Goal: Information Seeking & Learning: Check status

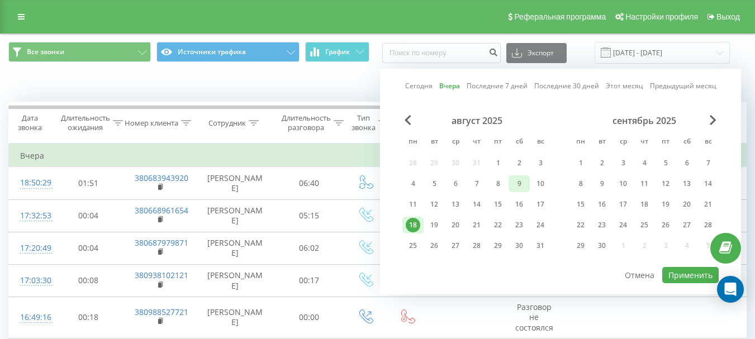
click at [522, 185] on div "9" at bounding box center [519, 184] width 15 height 15
click at [680, 268] on button "Применить" at bounding box center [690, 275] width 56 height 16
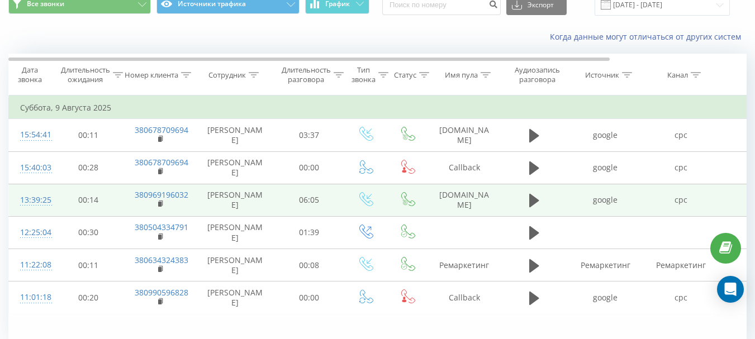
scroll to position [98, 0]
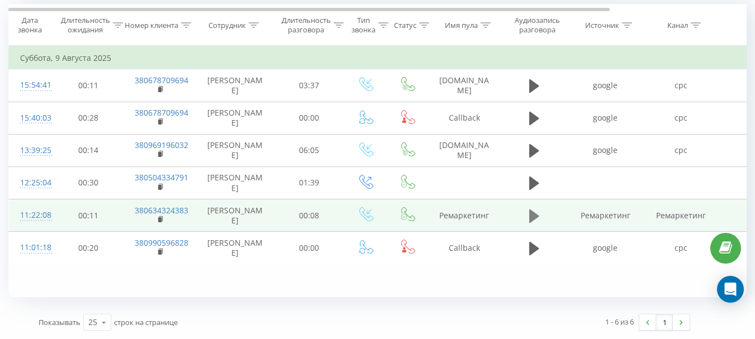
click at [531, 216] on icon at bounding box center [534, 215] width 10 height 13
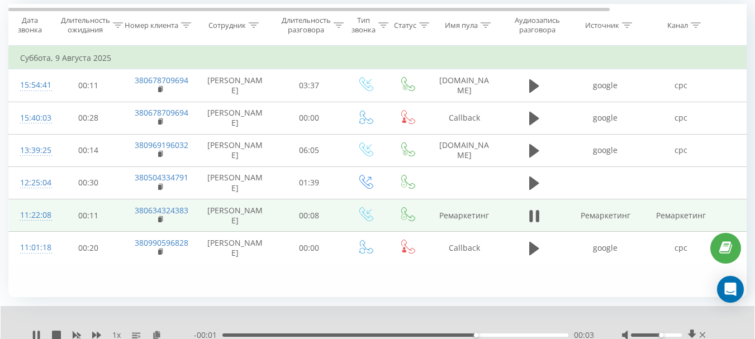
drag, startPoint x: 655, startPoint y: 334, endPoint x: 661, endPoint y: 337, distance: 7.3
click at [663, 334] on div "Accessibility label" at bounding box center [661, 335] width 4 height 4
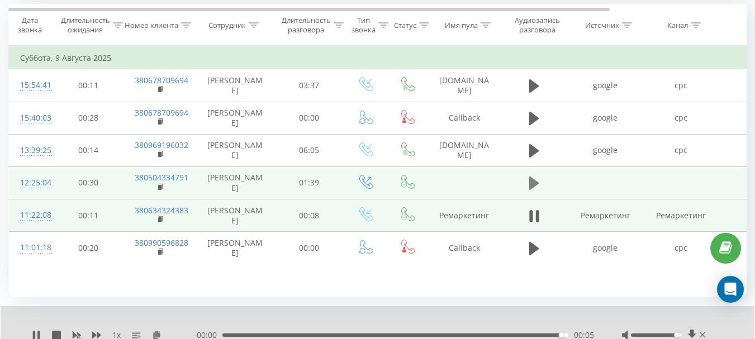
click at [531, 183] on icon at bounding box center [534, 183] width 10 height 13
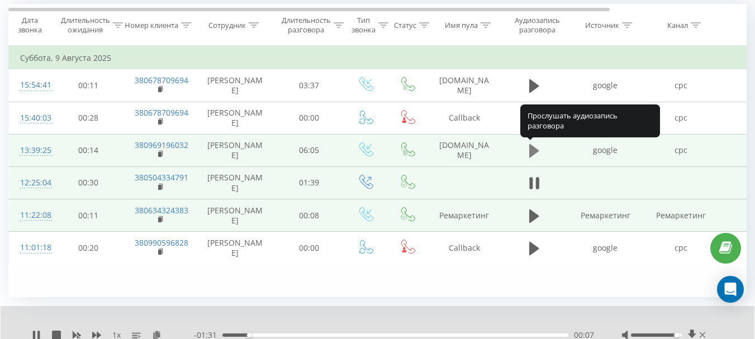
click at [535, 150] on icon at bounding box center [534, 150] width 10 height 13
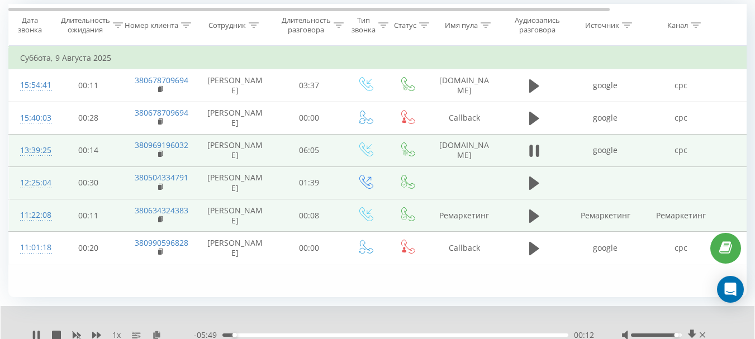
click at [513, 313] on div "1 x - 05:49 00:12 00:12" at bounding box center [378, 327] width 754 height 43
click at [541, 151] on button at bounding box center [534, 150] width 17 height 17
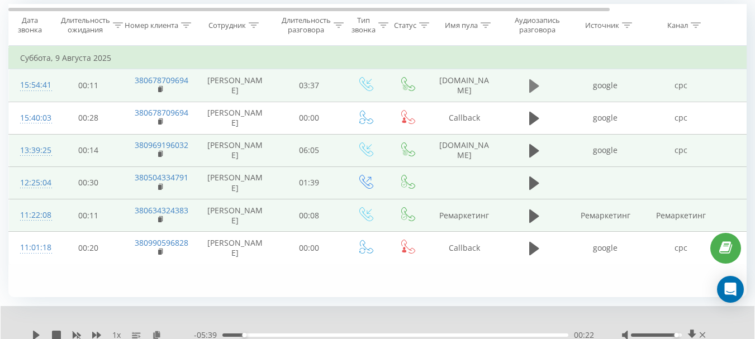
click at [533, 79] on icon at bounding box center [534, 86] width 10 height 16
click at [532, 85] on icon at bounding box center [534, 86] width 10 height 16
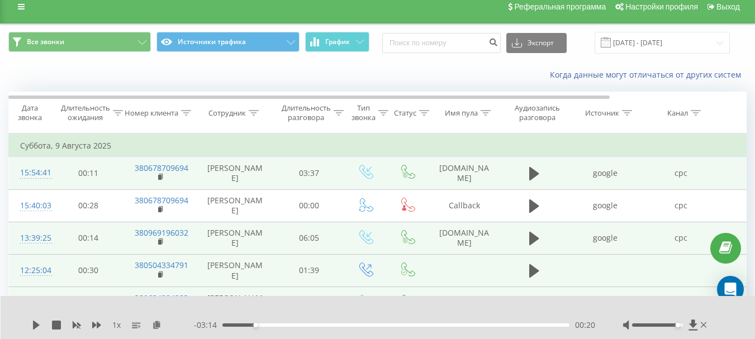
scroll to position [0, 0]
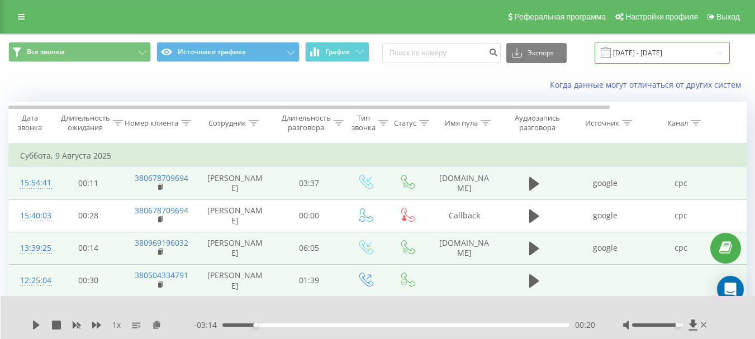
click at [655, 46] on input "09.08.2025 - 09.08.2025" at bounding box center [661, 53] width 135 height 22
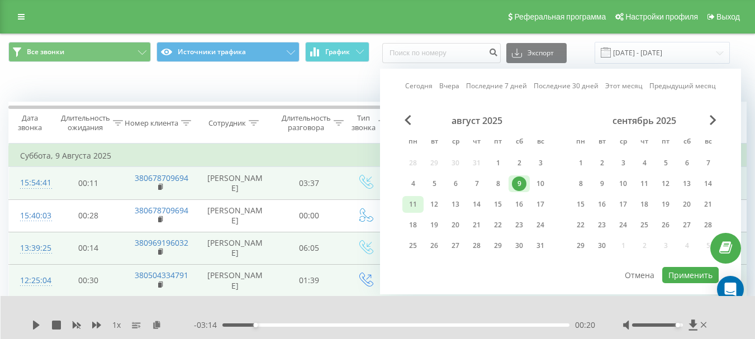
click at [418, 201] on div "11" at bounding box center [413, 204] width 15 height 15
click at [678, 277] on button "Применить" at bounding box center [690, 275] width 56 height 16
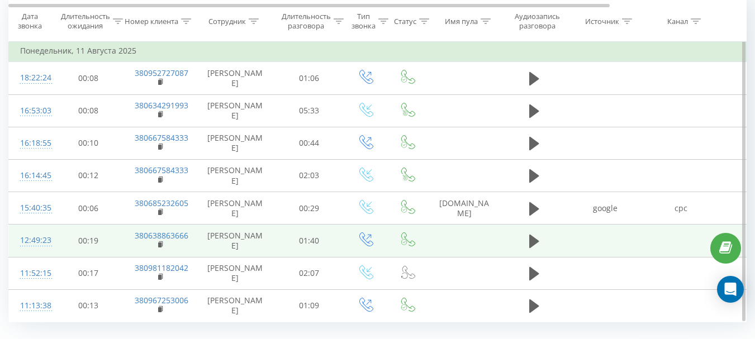
scroll to position [130, 0]
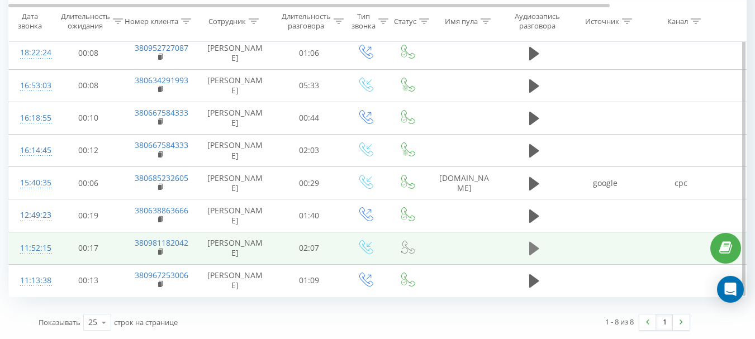
click at [535, 250] on icon at bounding box center [534, 248] width 10 height 13
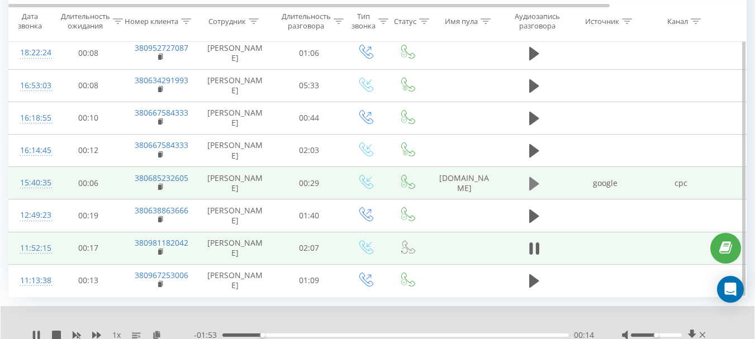
click at [529, 178] on icon at bounding box center [534, 183] width 10 height 13
drag, startPoint x: 655, startPoint y: 336, endPoint x: 680, endPoint y: 336, distance: 24.6
click at [680, 336] on div "Accessibility label" at bounding box center [681, 335] width 4 height 4
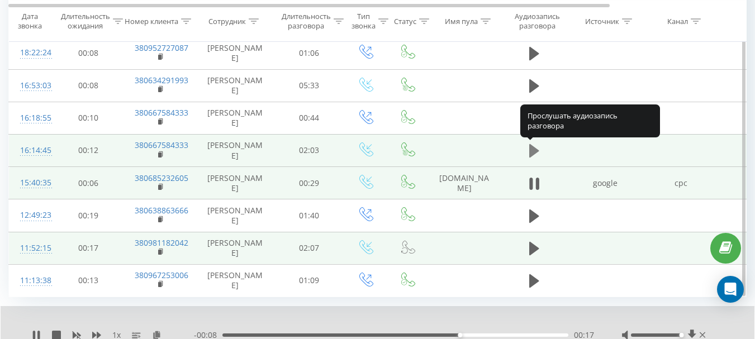
click at [533, 153] on icon at bounding box center [534, 150] width 10 height 13
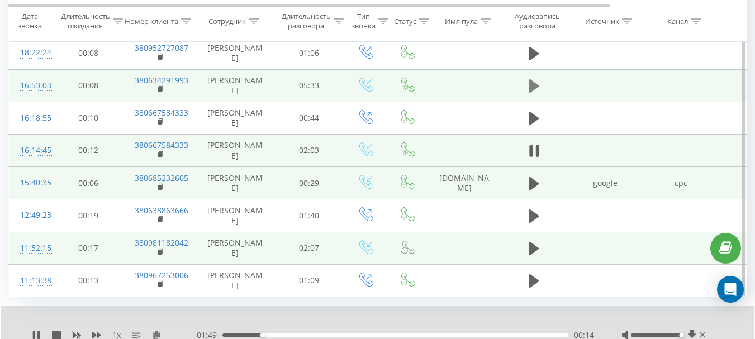
click at [533, 86] on icon at bounding box center [534, 85] width 10 height 13
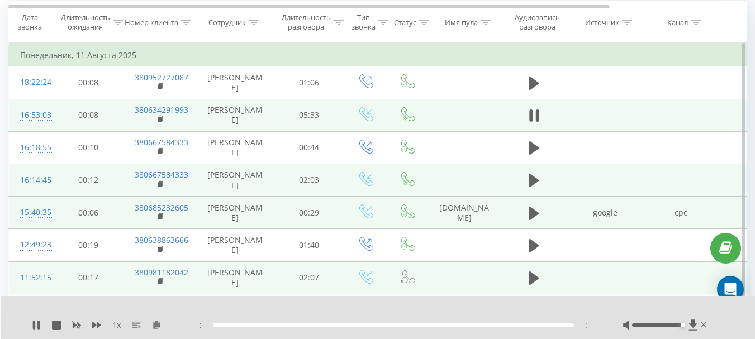
scroll to position [74, 0]
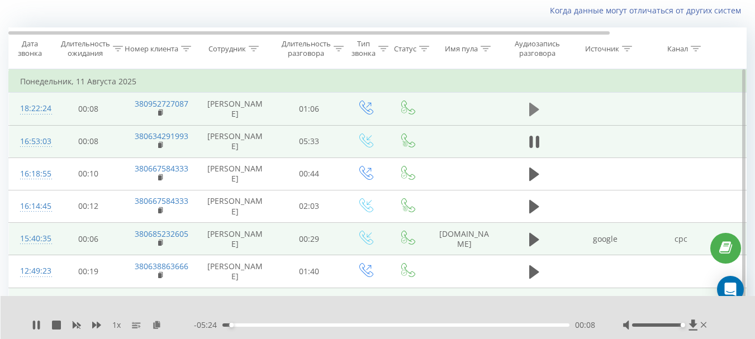
click at [530, 109] on icon at bounding box center [534, 109] width 10 height 13
click at [531, 106] on icon at bounding box center [530, 109] width 3 height 12
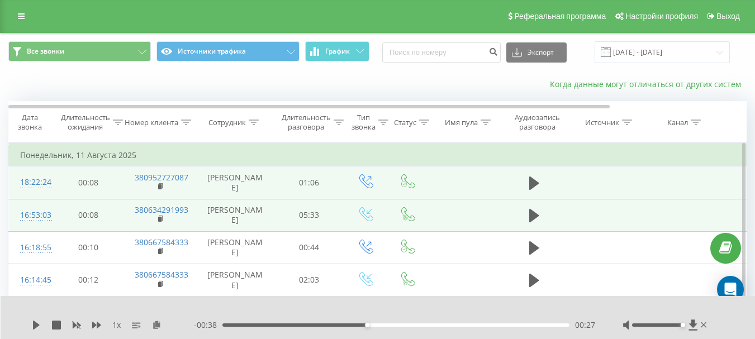
scroll to position [0, 0]
click at [639, 56] on input "11.08.2025 - 11.08.2025" at bounding box center [661, 53] width 135 height 22
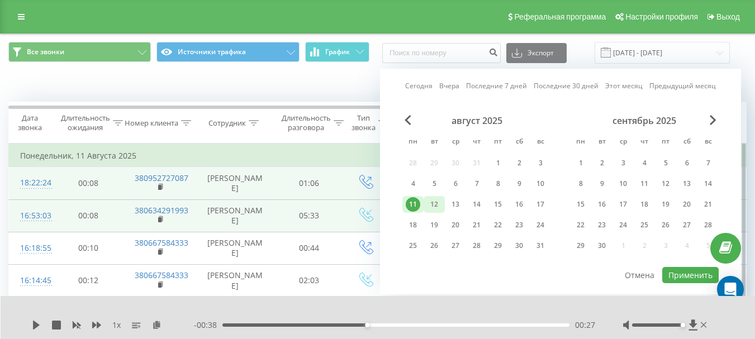
click at [433, 208] on div "12" at bounding box center [434, 204] width 15 height 15
click at [686, 274] on button "Применить" at bounding box center [690, 275] width 56 height 16
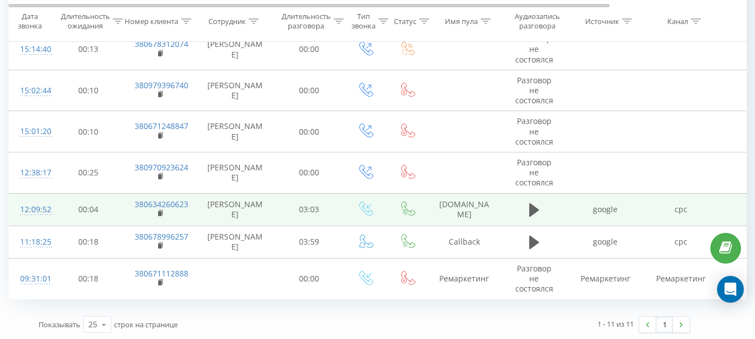
scroll to position [296, 0]
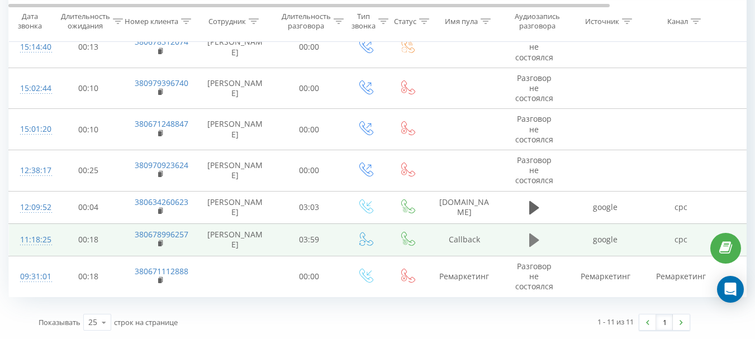
click at [534, 237] on icon at bounding box center [534, 240] width 10 height 13
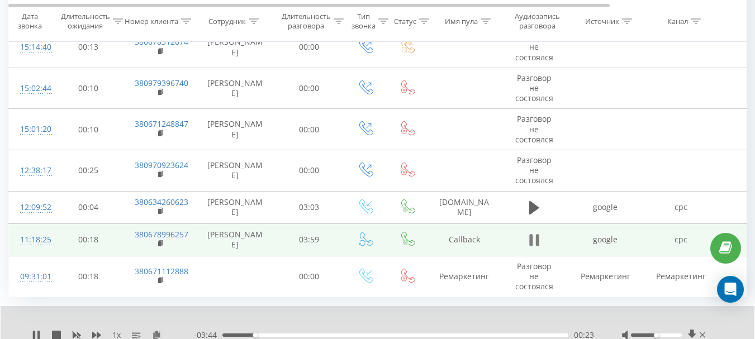
click at [530, 242] on icon at bounding box center [530, 240] width 3 height 12
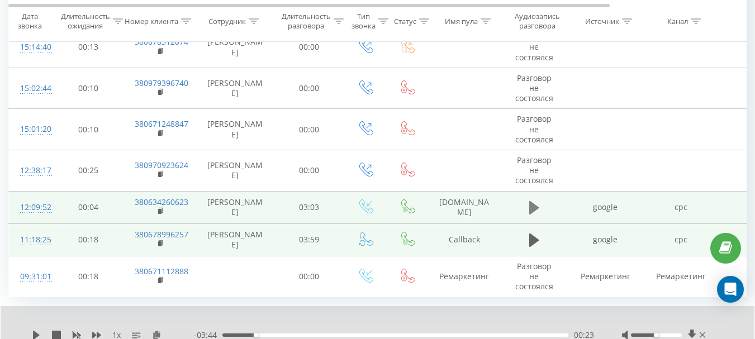
click at [531, 206] on icon at bounding box center [534, 207] width 10 height 13
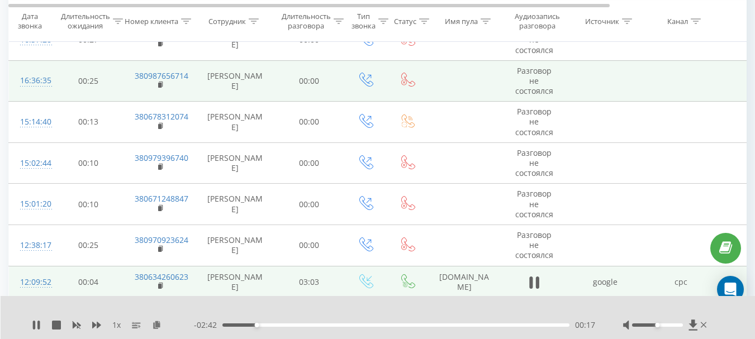
scroll to position [240, 0]
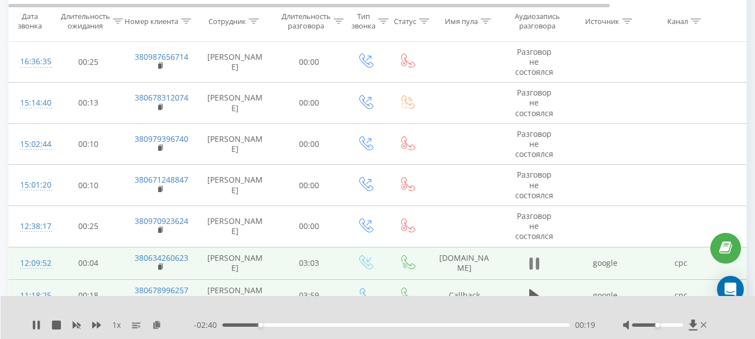
click at [538, 265] on icon at bounding box center [536, 264] width 3 height 12
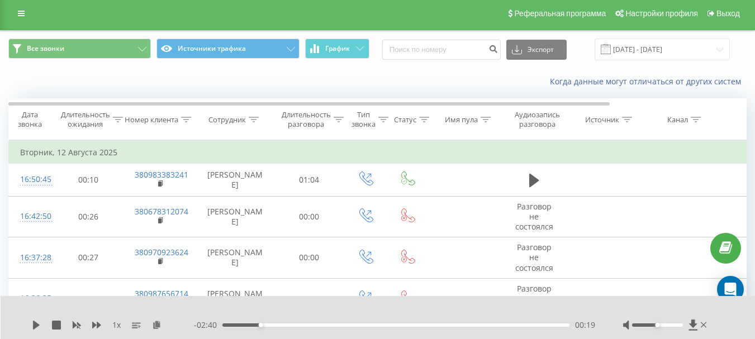
scroll to position [0, 0]
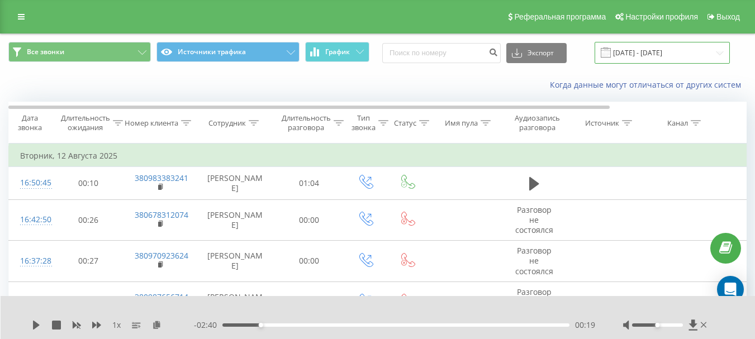
click at [631, 55] on input "12.08.2025 - 12.08.2025" at bounding box center [661, 53] width 135 height 22
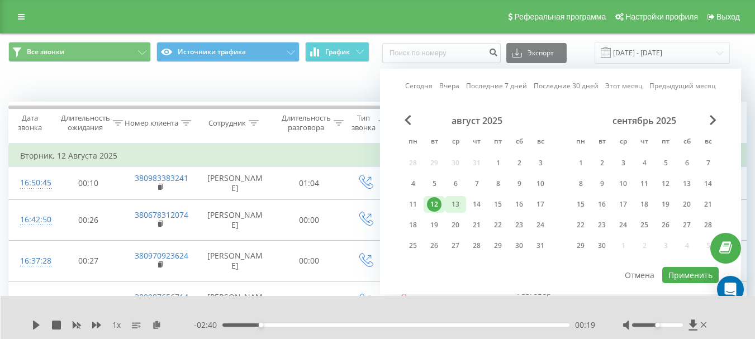
click at [450, 204] on div "13" at bounding box center [455, 204] width 15 height 15
click at [682, 271] on button "Применить" at bounding box center [690, 275] width 56 height 16
type input "[DATE] - [DATE]"
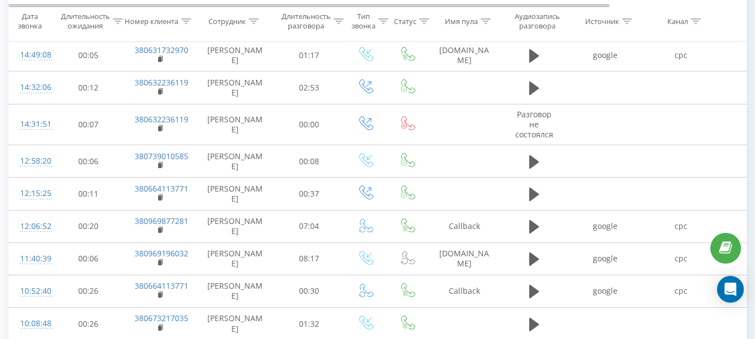
scroll to position [578, 0]
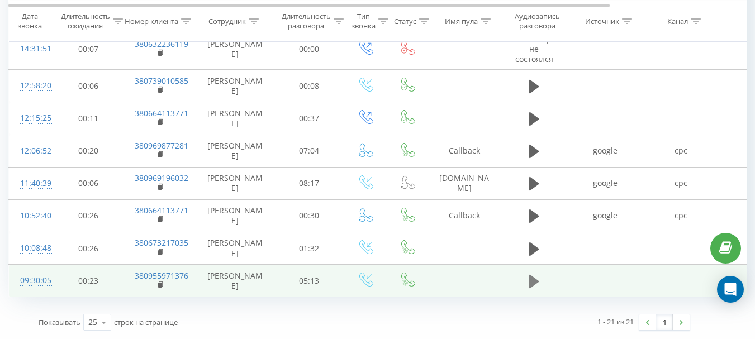
click at [535, 282] on icon at bounding box center [534, 281] width 10 height 13
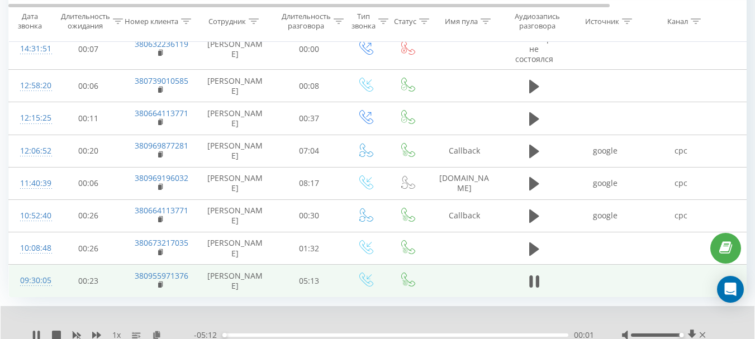
drag, startPoint x: 658, startPoint y: 336, endPoint x: 686, endPoint y: 336, distance: 28.5
click at [686, 336] on div at bounding box center [665, 335] width 86 height 11
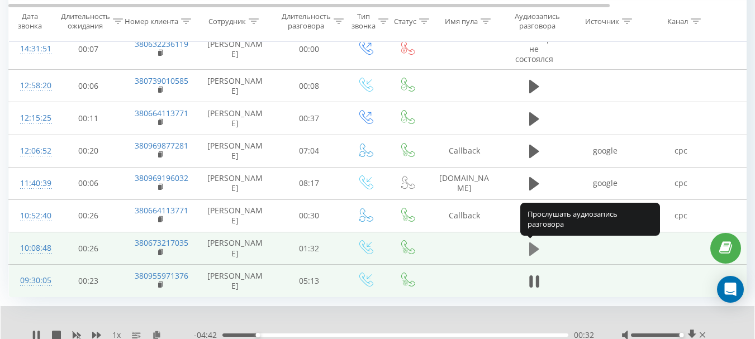
click at [531, 251] on icon at bounding box center [534, 248] width 10 height 13
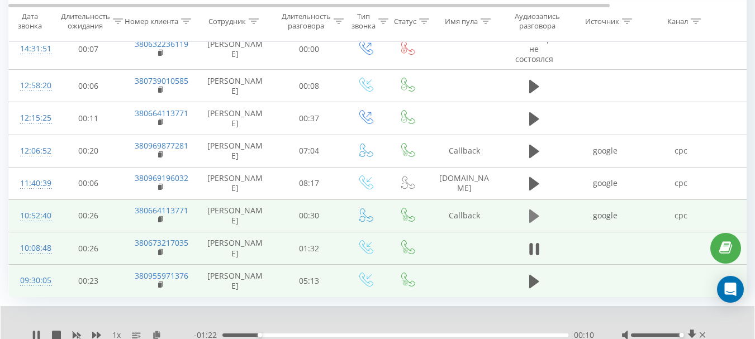
click at [531, 216] on icon at bounding box center [534, 216] width 10 height 13
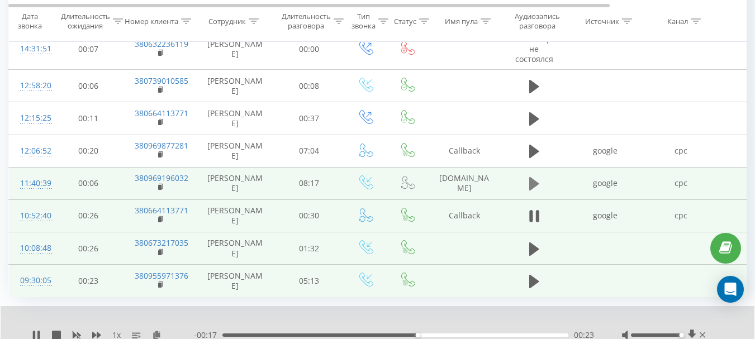
click at [534, 187] on icon at bounding box center [534, 183] width 10 height 13
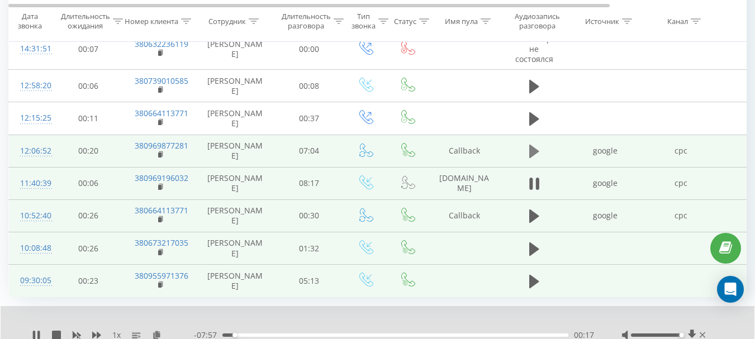
click at [536, 152] on icon at bounding box center [534, 151] width 10 height 13
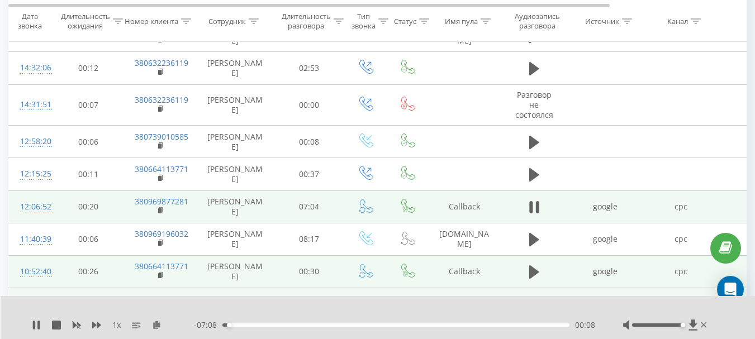
click at [238, 325] on div "00:08" at bounding box center [395, 324] width 347 height 3
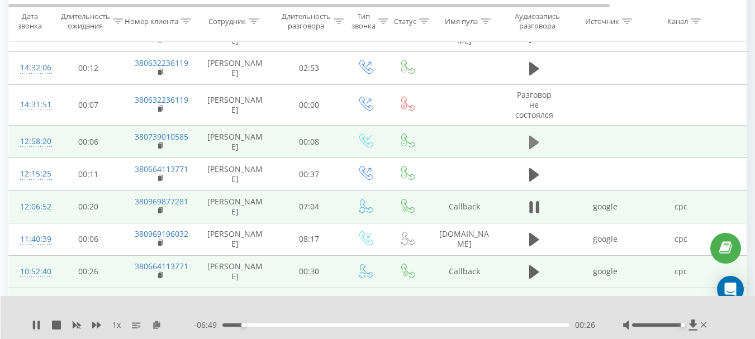
click at [530, 145] on icon at bounding box center [534, 141] width 10 height 13
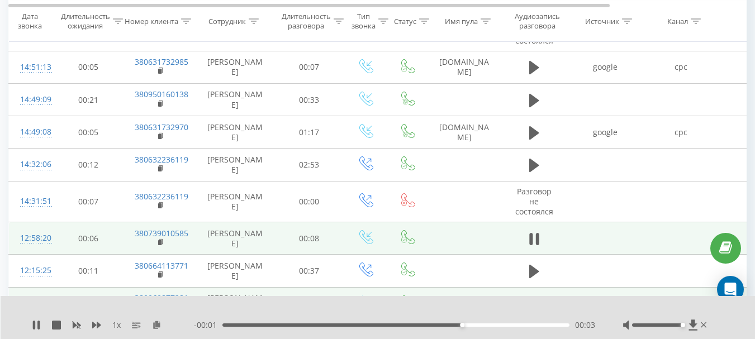
scroll to position [411, 0]
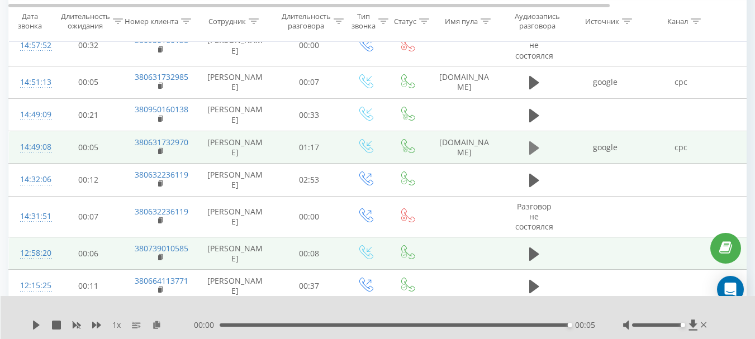
click at [539, 146] on button at bounding box center [534, 148] width 17 height 17
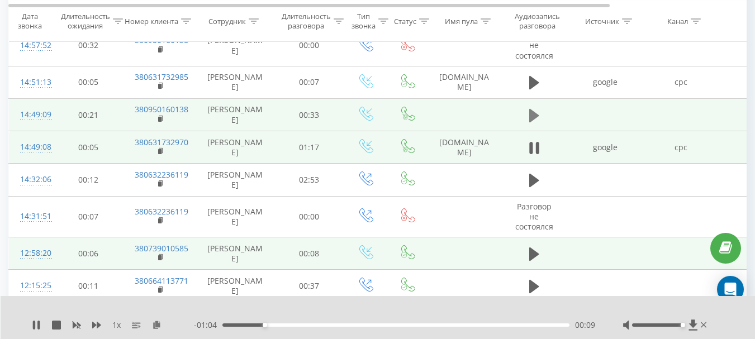
click at [536, 116] on icon at bounding box center [534, 114] width 10 height 13
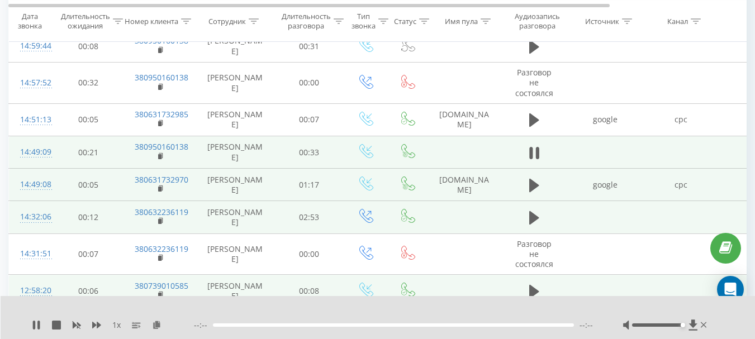
scroll to position [355, 0]
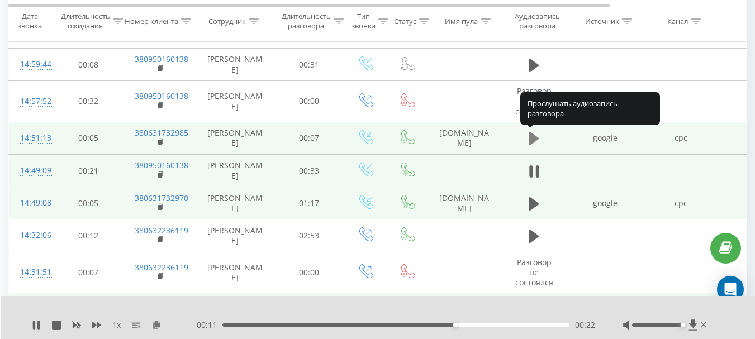
click at [535, 139] on icon at bounding box center [534, 138] width 10 height 13
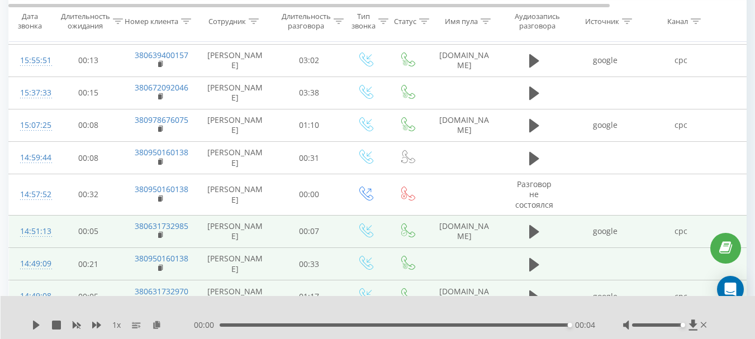
scroll to position [243, 0]
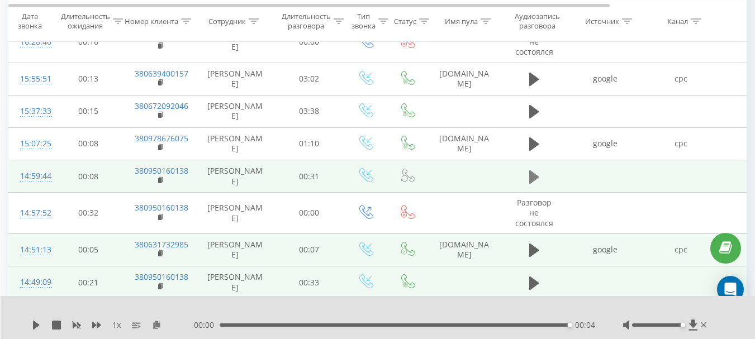
click at [535, 175] on icon at bounding box center [534, 176] width 10 height 13
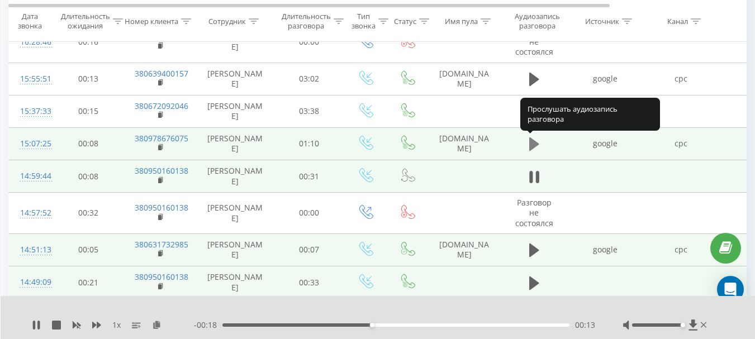
click at [536, 145] on icon at bounding box center [534, 143] width 10 height 13
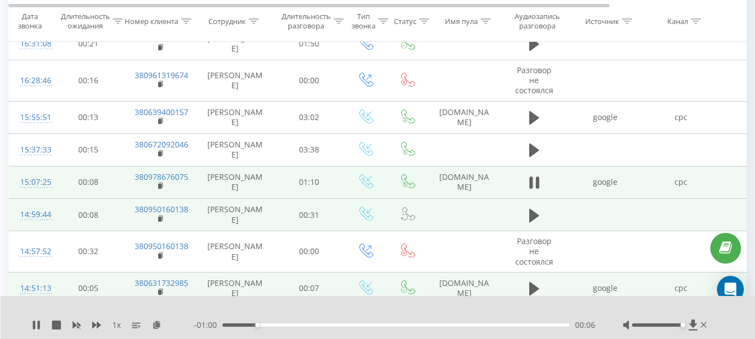
scroll to position [187, 0]
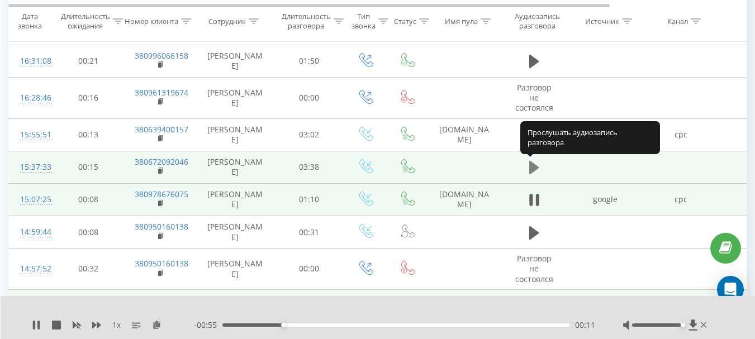
click at [534, 166] on icon at bounding box center [534, 167] width 10 height 13
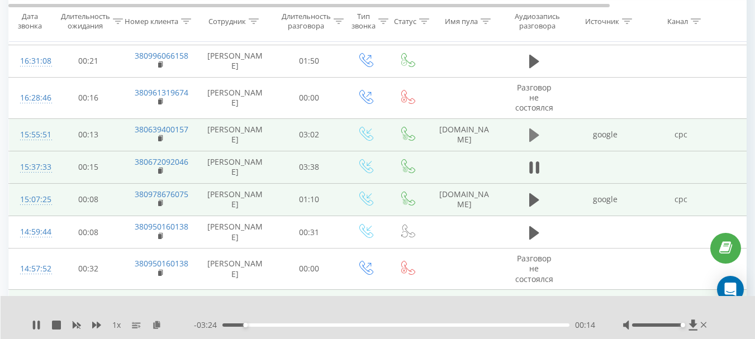
click at [531, 137] on icon at bounding box center [534, 134] width 10 height 13
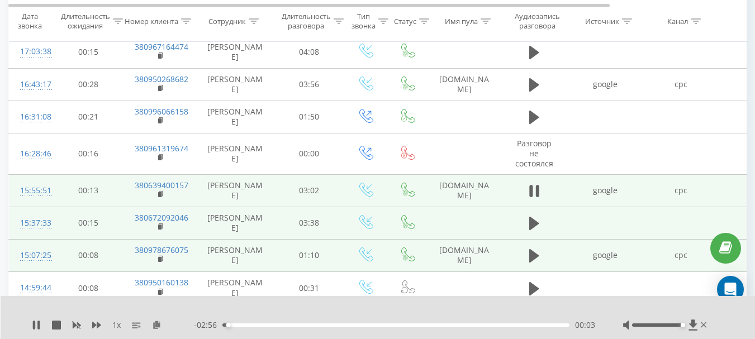
scroll to position [75, 0]
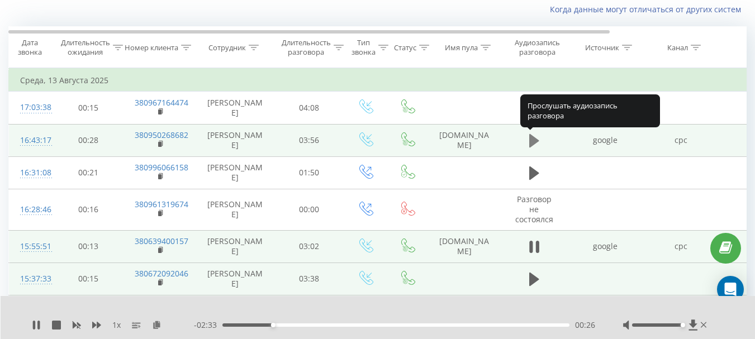
click at [532, 142] on icon at bounding box center [534, 140] width 10 height 13
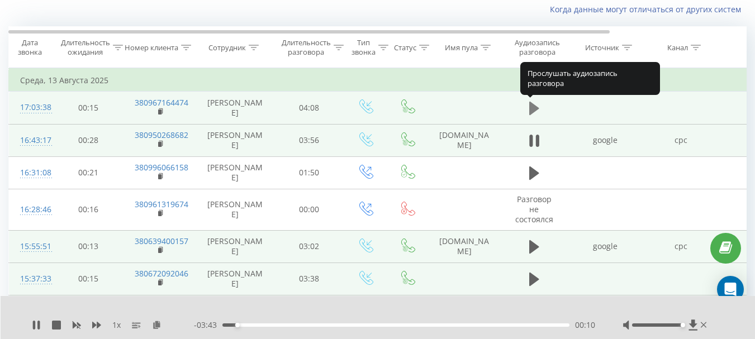
click at [531, 107] on icon at bounding box center [534, 108] width 10 height 13
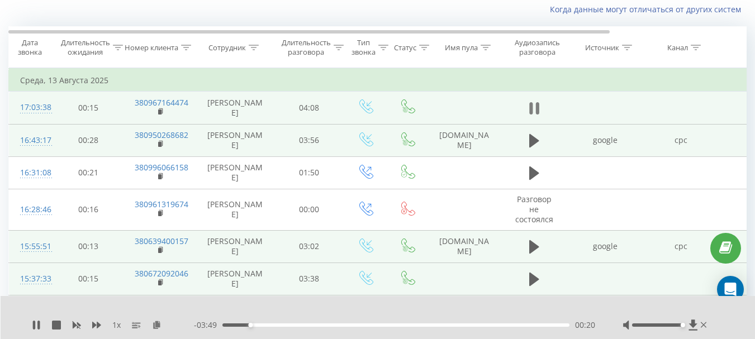
click at [532, 106] on icon at bounding box center [530, 108] width 3 height 12
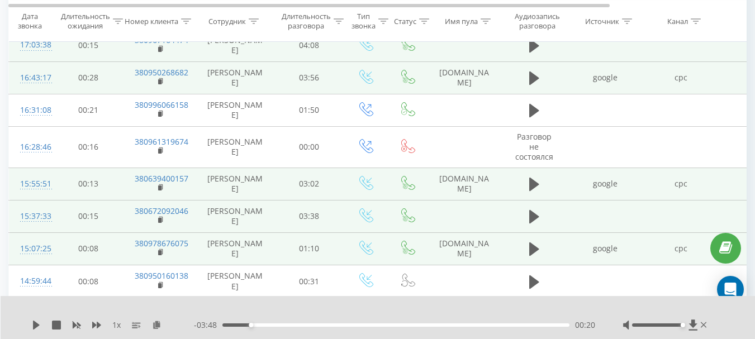
scroll to position [0, 0]
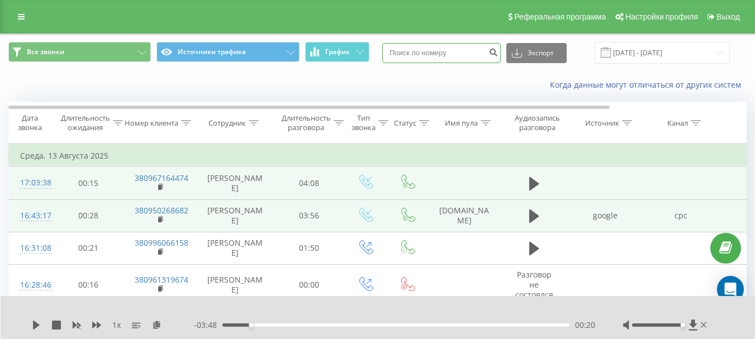
click at [435, 55] on input at bounding box center [441, 53] width 118 height 20
paste input "0959145270"
type input "0959145270"
click at [469, 93] on div "Когда данные могут отличаться от других систем" at bounding box center [378, 85] width 754 height 27
click at [498, 54] on icon "submit" at bounding box center [492, 50] width 9 height 7
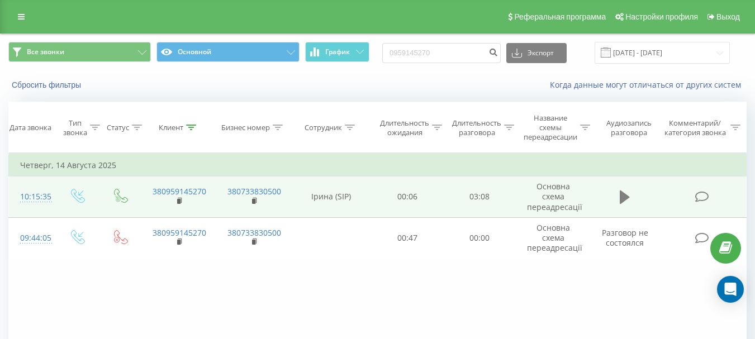
click at [618, 204] on button at bounding box center [624, 197] width 17 height 17
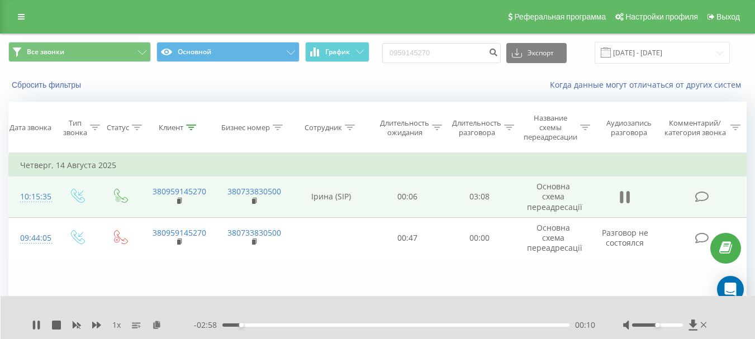
click at [625, 197] on icon at bounding box center [625, 197] width 10 height 16
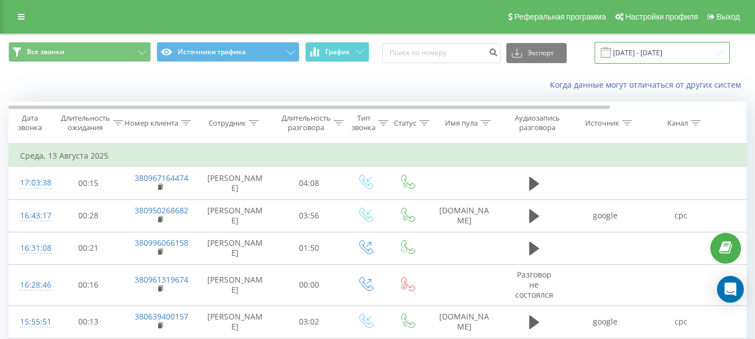
click at [653, 50] on input "[DATE] - [DATE]" at bounding box center [661, 53] width 135 height 22
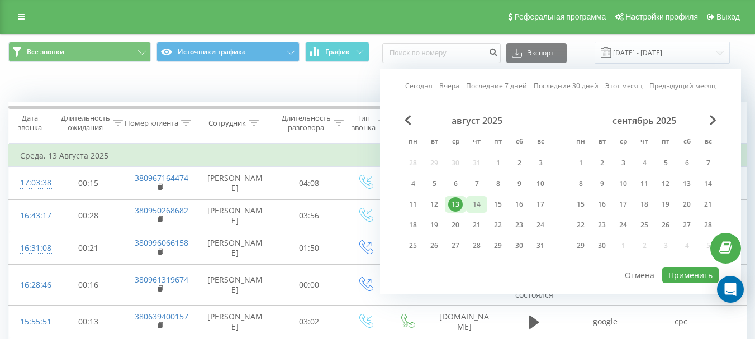
click at [483, 208] on div "14" at bounding box center [476, 204] width 15 height 15
click at [691, 275] on button "Применить" at bounding box center [690, 275] width 56 height 16
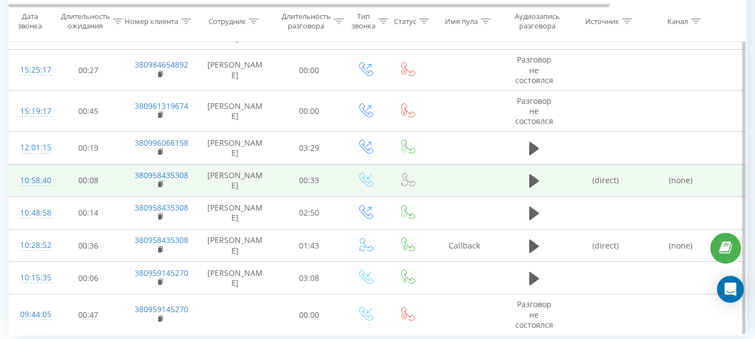
scroll to position [262, 0]
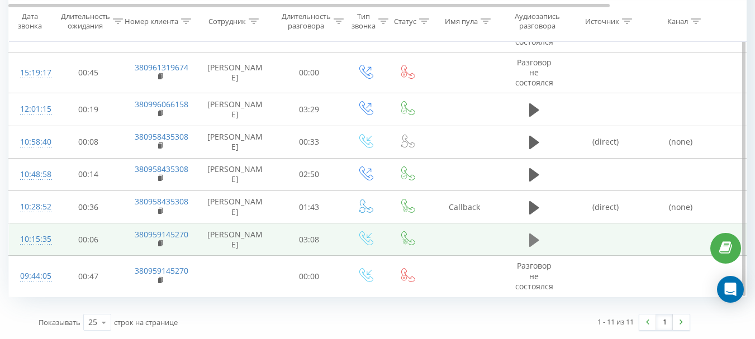
click at [536, 238] on icon at bounding box center [534, 240] width 10 height 13
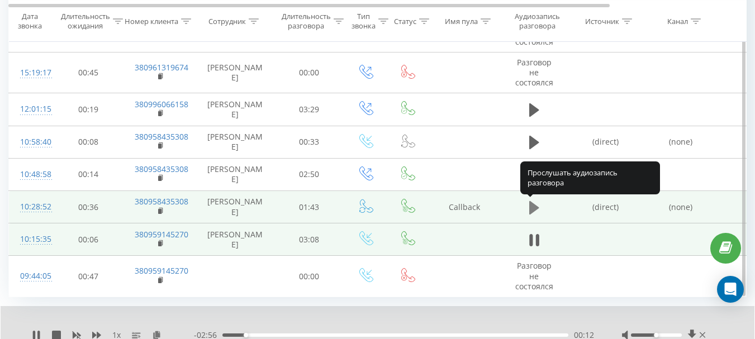
click at [530, 207] on icon at bounding box center [534, 207] width 10 height 13
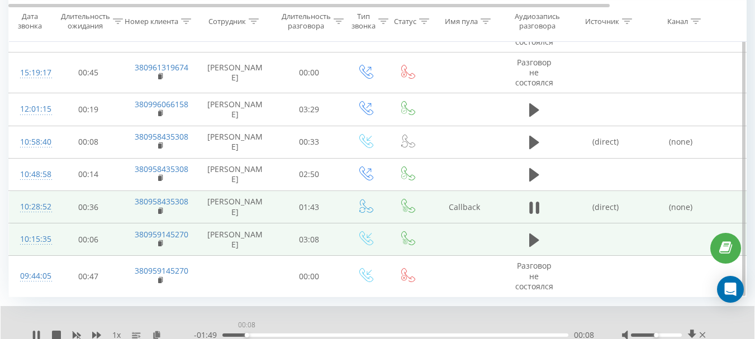
click at [246, 335] on div "00:08" at bounding box center [395, 335] width 346 height 3
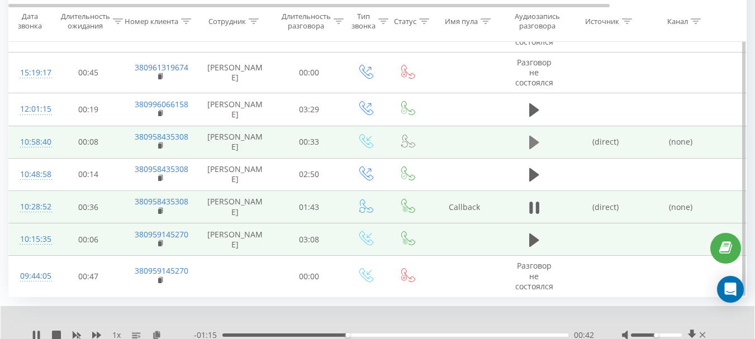
click at [534, 146] on icon at bounding box center [534, 142] width 10 height 13
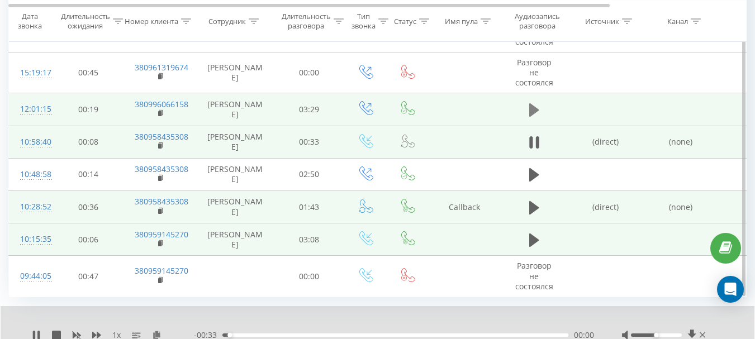
click at [539, 111] on icon at bounding box center [534, 110] width 10 height 16
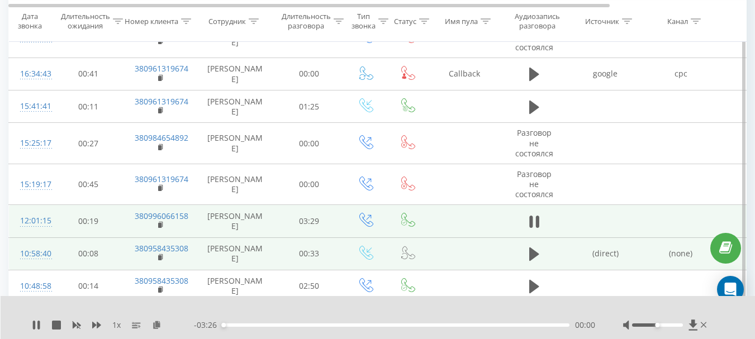
scroll to position [94, 0]
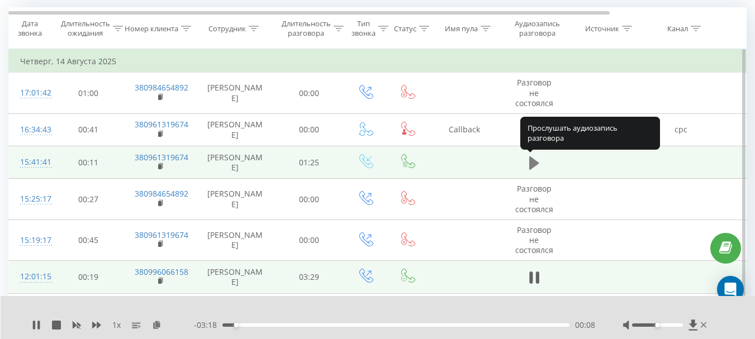
click at [534, 159] on icon at bounding box center [534, 162] width 10 height 13
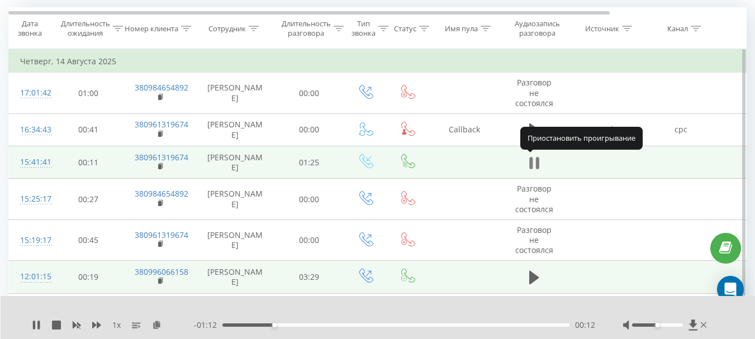
click at [540, 164] on button at bounding box center [534, 163] width 17 height 17
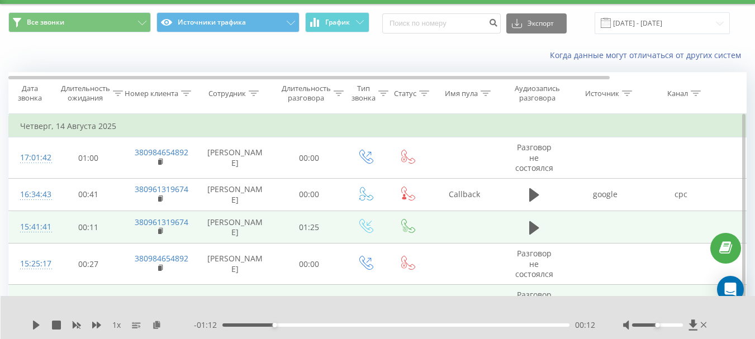
scroll to position [0, 0]
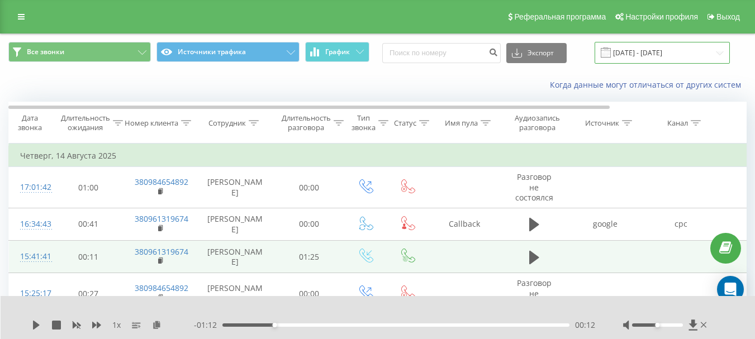
click at [631, 59] on input "[DATE] - [DATE]" at bounding box center [661, 53] width 135 height 22
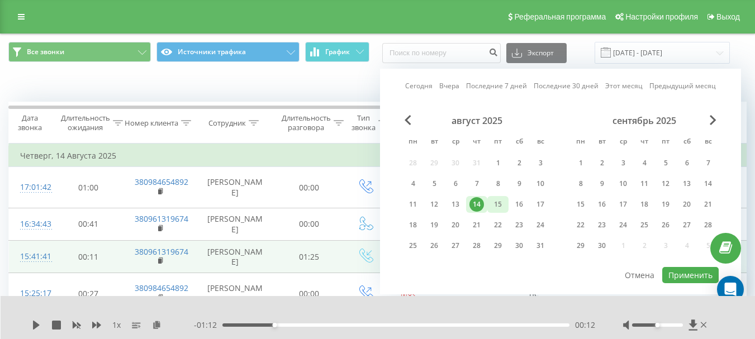
click at [500, 209] on div "15" at bounding box center [498, 204] width 15 height 15
click at [684, 279] on button "Применить" at bounding box center [690, 275] width 56 height 16
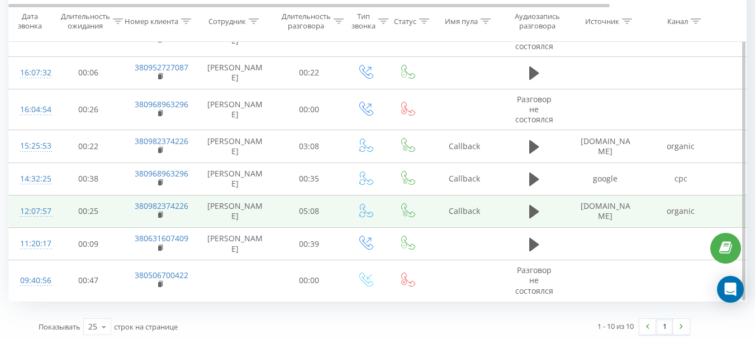
scroll to position [230, 0]
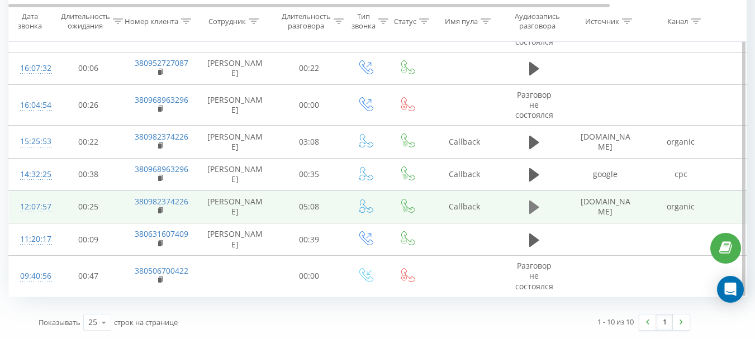
click at [529, 207] on icon at bounding box center [534, 207] width 10 height 16
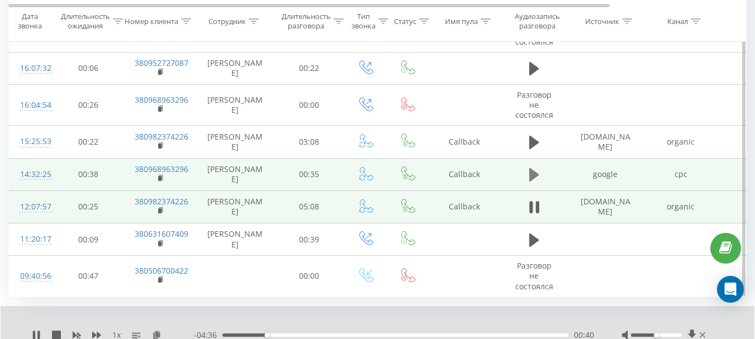
click at [534, 174] on icon at bounding box center [534, 174] width 10 height 13
click at [532, 173] on icon at bounding box center [530, 175] width 3 height 12
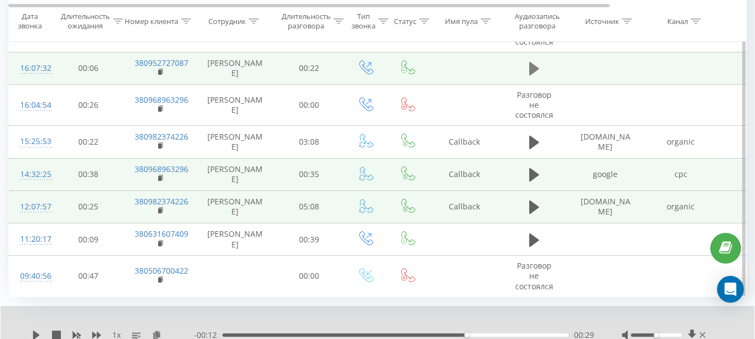
click at [534, 69] on icon at bounding box center [534, 68] width 10 height 13
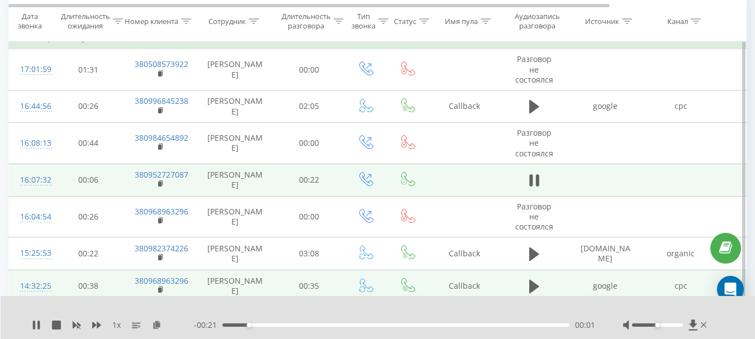
scroll to position [62, 0]
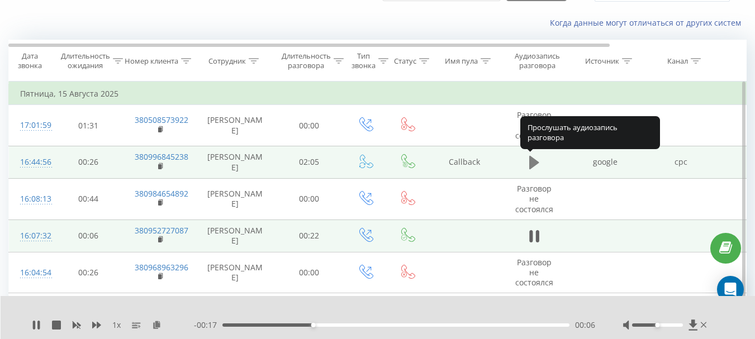
click at [527, 165] on button at bounding box center [534, 162] width 17 height 17
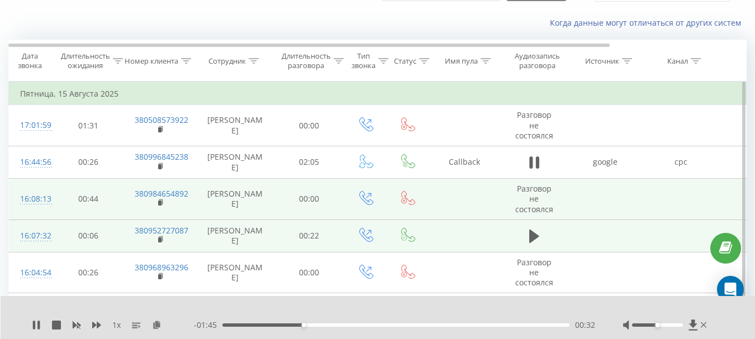
drag, startPoint x: 536, startPoint y: 159, endPoint x: 488, endPoint y: 195, distance: 60.2
click at [536, 159] on icon at bounding box center [536, 162] width 3 height 12
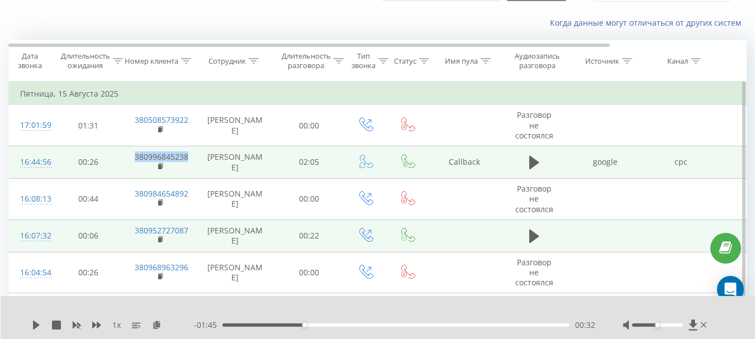
drag, startPoint x: 193, startPoint y: 158, endPoint x: 136, endPoint y: 155, distance: 56.5
click at [136, 155] on td "380996845238" at bounding box center [159, 162] width 73 height 32
copy link "380996845238"
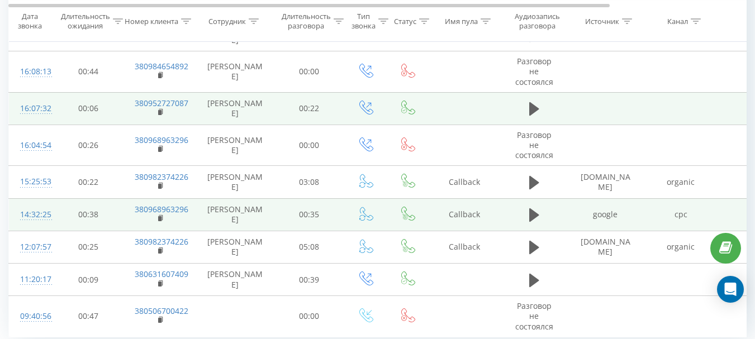
scroll to position [230, 0]
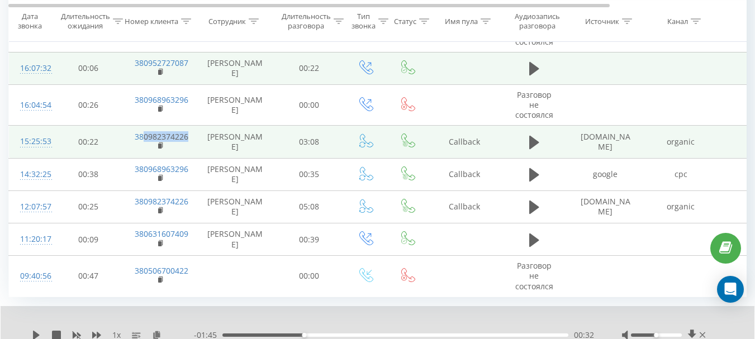
drag, startPoint x: 194, startPoint y: 138, endPoint x: 144, endPoint y: 142, distance: 50.4
click at [144, 142] on td "380982374226" at bounding box center [159, 142] width 73 height 32
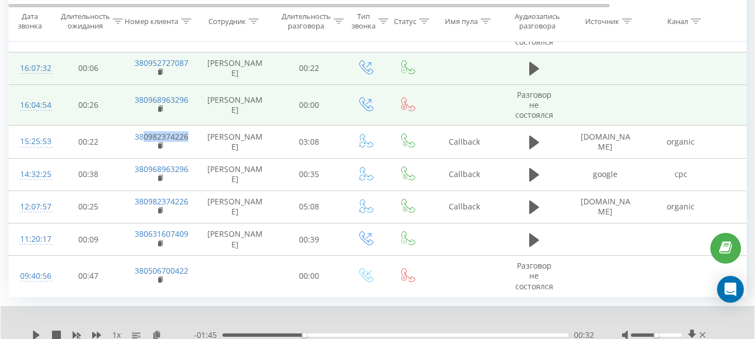
copy link "0982374226"
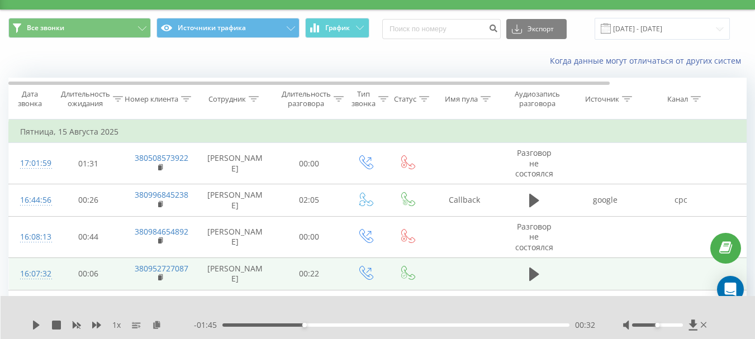
scroll to position [6, 0]
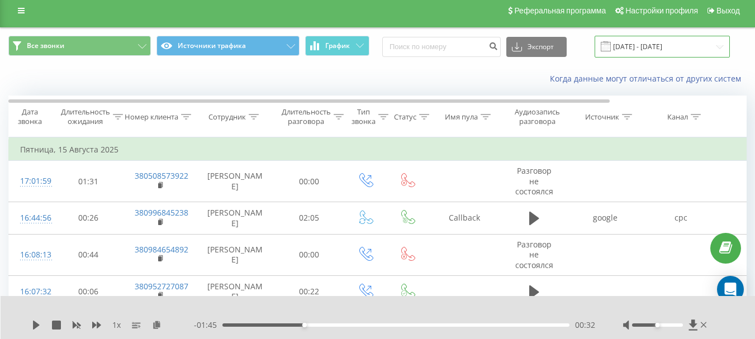
click at [639, 47] on input "[DATE] - [DATE]" at bounding box center [661, 47] width 135 height 22
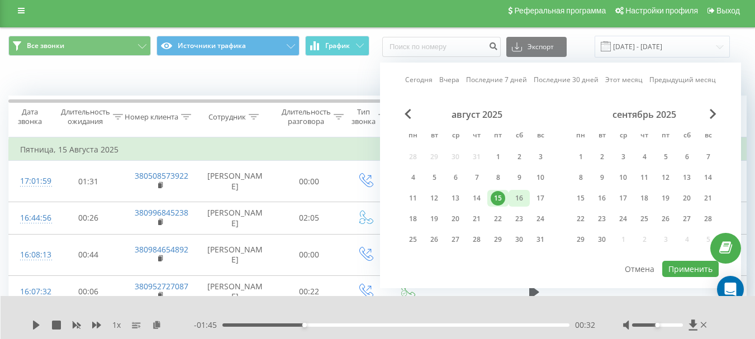
click at [518, 196] on div "16" at bounding box center [519, 198] width 15 height 15
click at [685, 263] on button "Применить" at bounding box center [690, 269] width 56 height 16
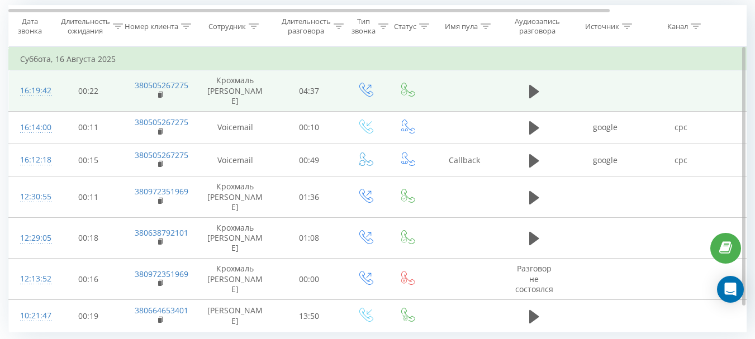
scroll to position [106, 0]
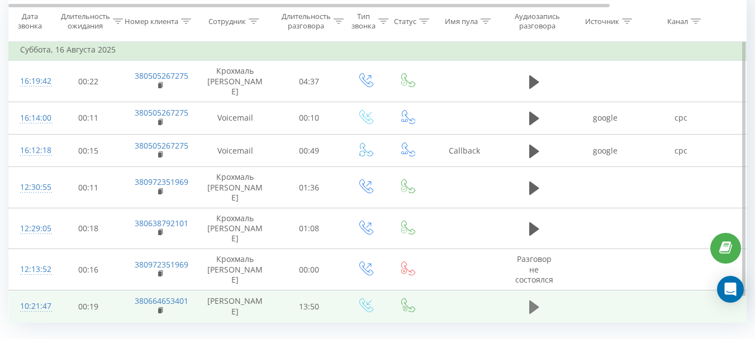
click at [534, 300] on icon at bounding box center [534, 306] width 10 height 13
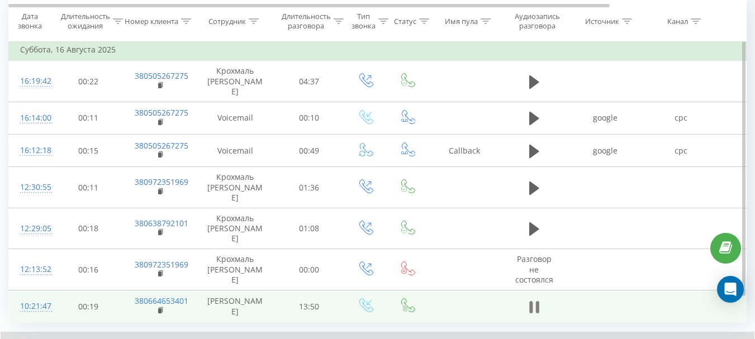
click at [533, 299] on icon at bounding box center [534, 307] width 10 height 16
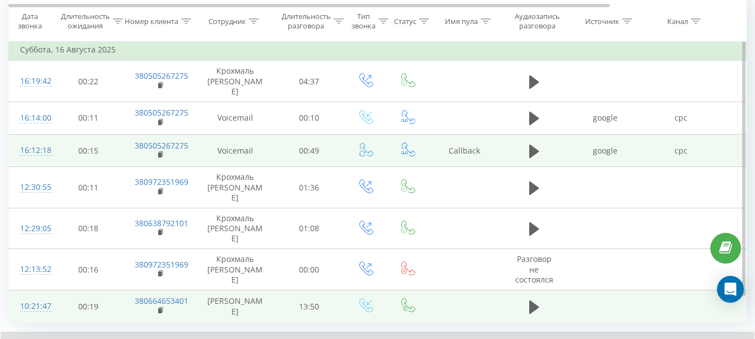
scroll to position [0, 0]
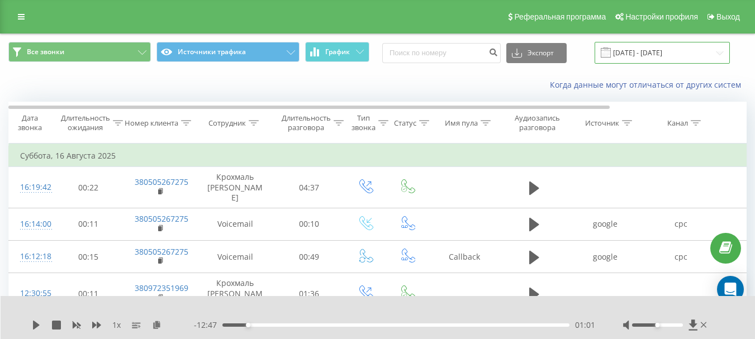
click at [635, 55] on input "[DATE] - [DATE]" at bounding box center [661, 53] width 135 height 22
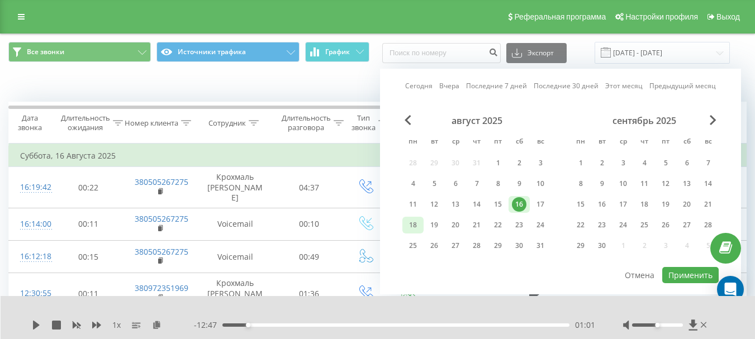
click at [413, 222] on div "18" at bounding box center [413, 225] width 15 height 15
click at [683, 272] on button "Применить" at bounding box center [690, 275] width 56 height 16
type input "[DATE] - [DATE]"
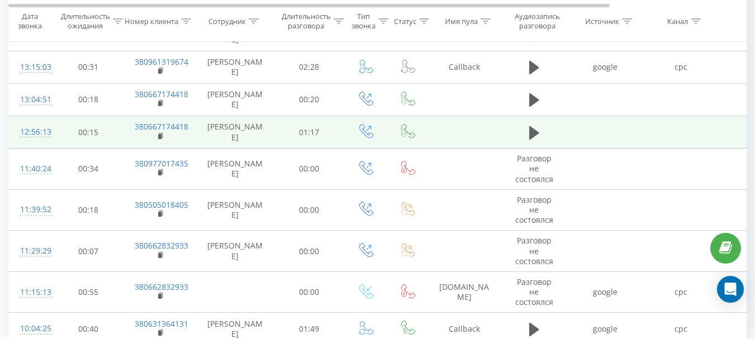
scroll to position [442, 0]
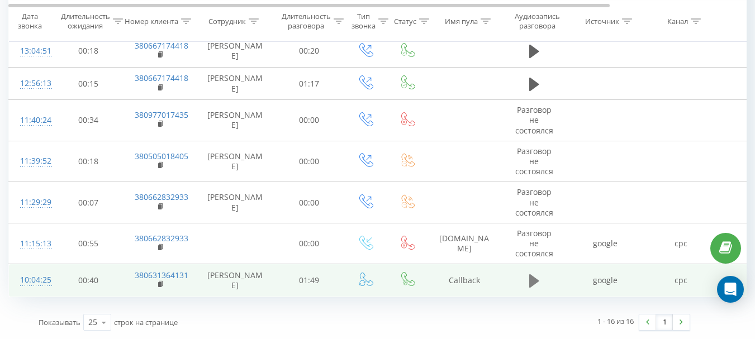
click at [527, 282] on button at bounding box center [534, 281] width 17 height 17
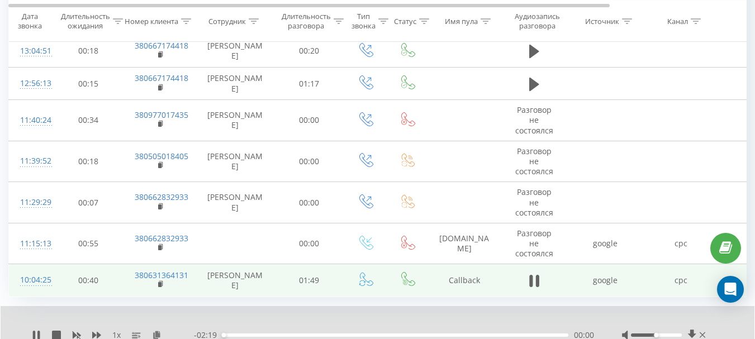
drag, startPoint x: 656, startPoint y: 335, endPoint x: 705, endPoint y: 334, distance: 49.2
click at [705, 334] on div at bounding box center [665, 335] width 86 height 11
click at [320, 335] on div "00:39" at bounding box center [395, 335] width 346 height 3
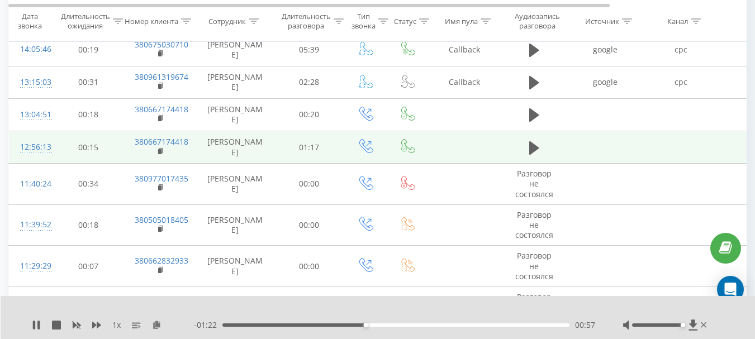
scroll to position [330, 0]
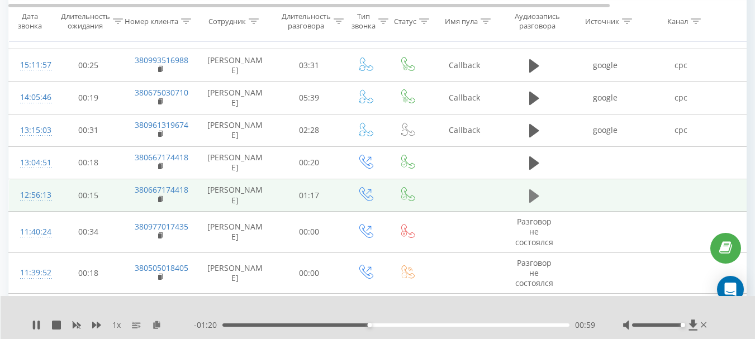
click at [531, 197] on icon at bounding box center [534, 195] width 10 height 13
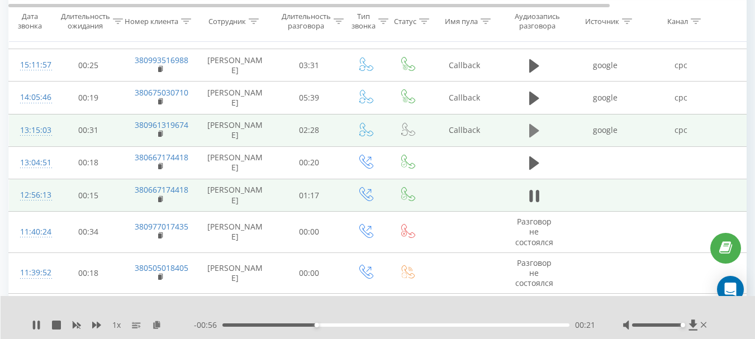
click at [530, 127] on icon at bounding box center [534, 130] width 10 height 13
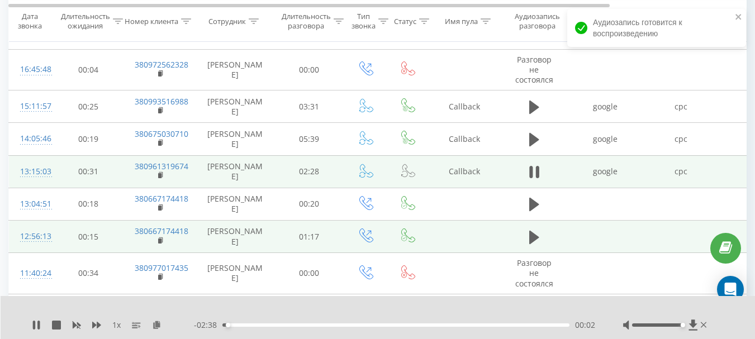
scroll to position [274, 0]
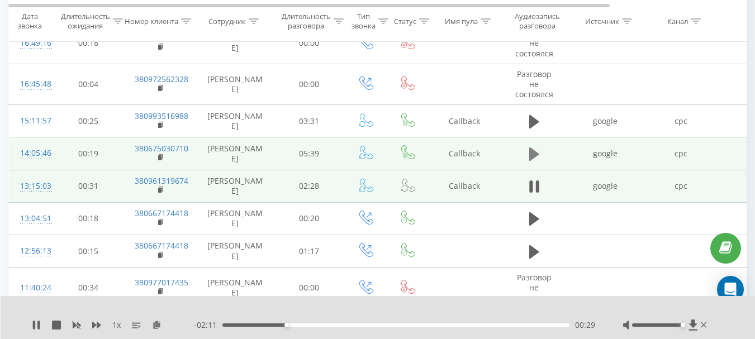
click at [533, 153] on icon at bounding box center [534, 153] width 10 height 13
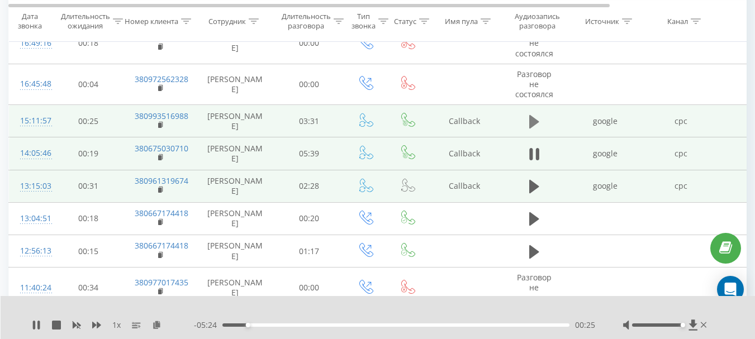
click at [534, 124] on icon at bounding box center [534, 121] width 10 height 13
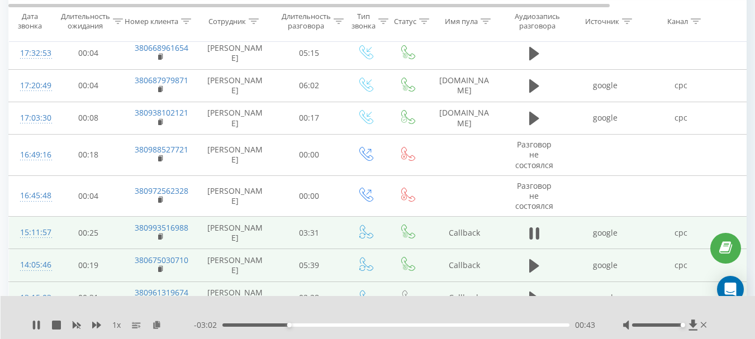
scroll to position [107, 0]
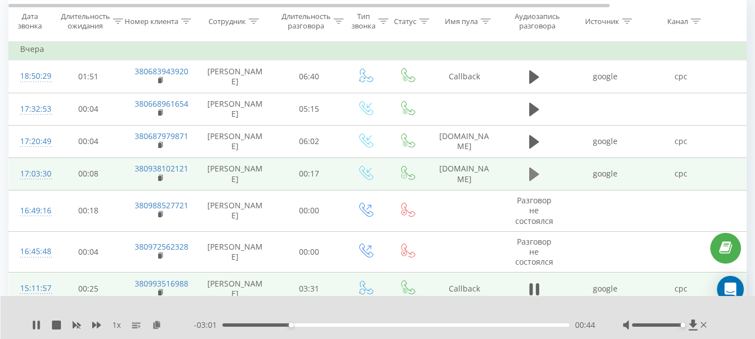
click at [536, 173] on icon at bounding box center [534, 174] width 10 height 13
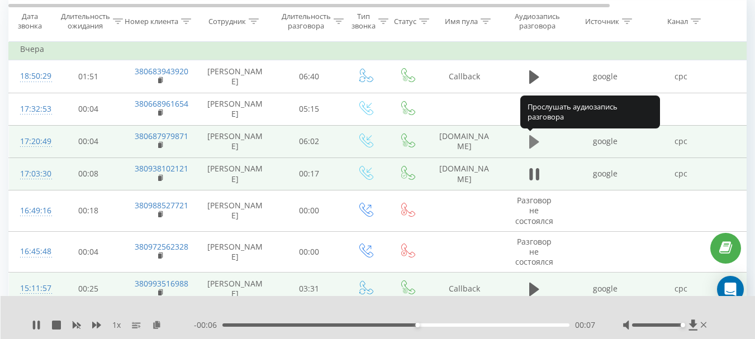
click at [536, 145] on icon at bounding box center [534, 142] width 10 height 16
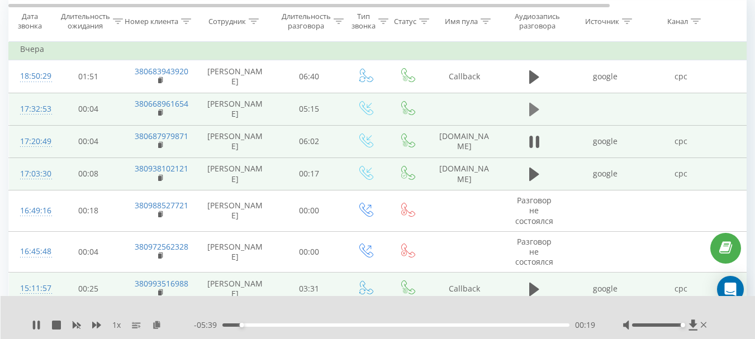
click at [532, 115] on icon at bounding box center [534, 110] width 10 height 16
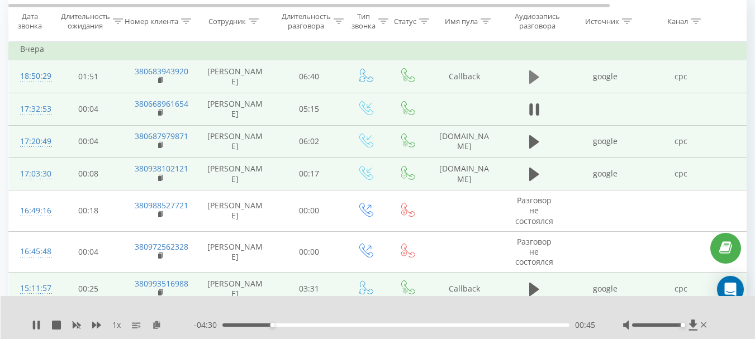
click at [530, 73] on icon at bounding box center [534, 76] width 10 height 13
click at [297, 323] on div "01:13" at bounding box center [395, 324] width 347 height 3
click at [337, 325] on div "02:14" at bounding box center [395, 324] width 347 height 3
click at [361, 325] on div "02:16" at bounding box center [395, 324] width 347 height 3
click at [392, 325] on div "03:19" at bounding box center [395, 324] width 347 height 3
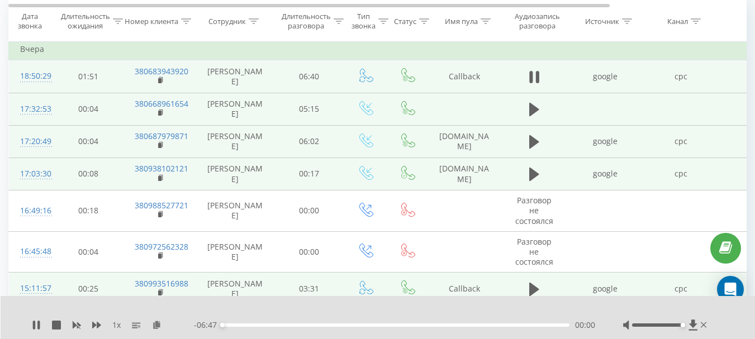
click at [391, 325] on div "00:00" at bounding box center [395, 324] width 347 height 3
click at [421, 325] on div "00:00" at bounding box center [395, 324] width 347 height 3
click at [463, 325] on div "04:31" at bounding box center [395, 324] width 347 height 3
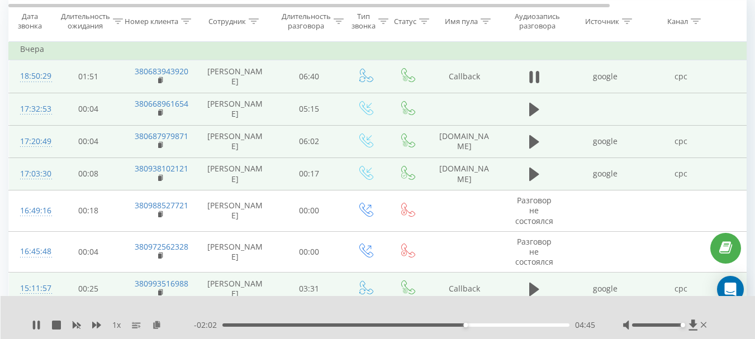
click at [476, 326] on div "04:45" at bounding box center [395, 324] width 347 height 3
click at [494, 325] on div "05:19" at bounding box center [395, 324] width 347 height 3
click at [513, 326] on div "05:41" at bounding box center [395, 324] width 347 height 3
click at [489, 327] on div "00:00 06:47 06:47" at bounding box center [394, 325] width 401 height 11
click at [485, 322] on div "00:00 06:47 06:47" at bounding box center [394, 325] width 401 height 11
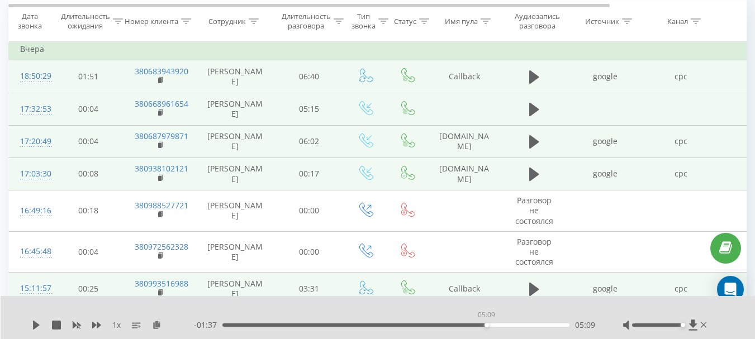
click at [485, 325] on div "05:09" at bounding box center [395, 324] width 347 height 3
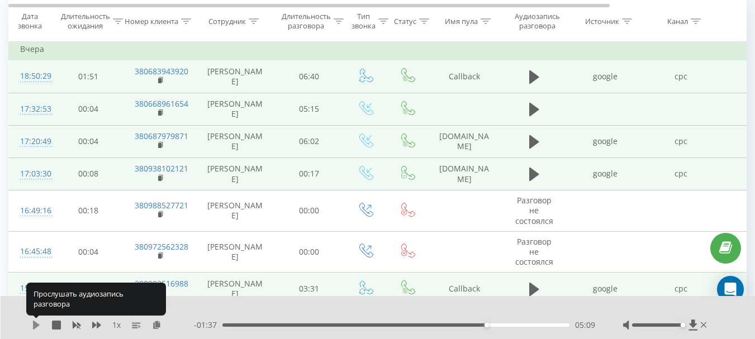
click at [35, 327] on icon at bounding box center [36, 325] width 7 height 9
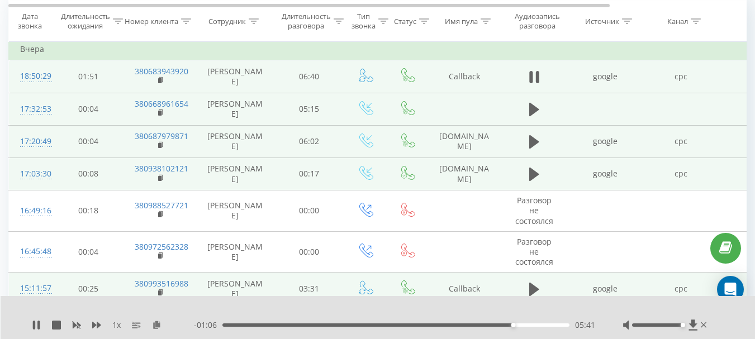
click at [352, 325] on div "05:41" at bounding box center [395, 324] width 347 height 3
click at [378, 327] on div "- 04:13 02:34 02:34" at bounding box center [394, 325] width 401 height 11
click at [382, 326] on div "02:35" at bounding box center [395, 324] width 347 height 3
click at [530, 78] on icon at bounding box center [530, 77] width 3 height 12
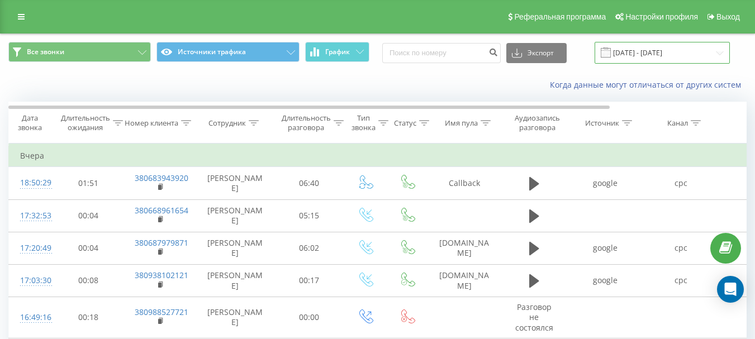
click at [635, 58] on input "[DATE] - [DATE]" at bounding box center [661, 53] width 135 height 22
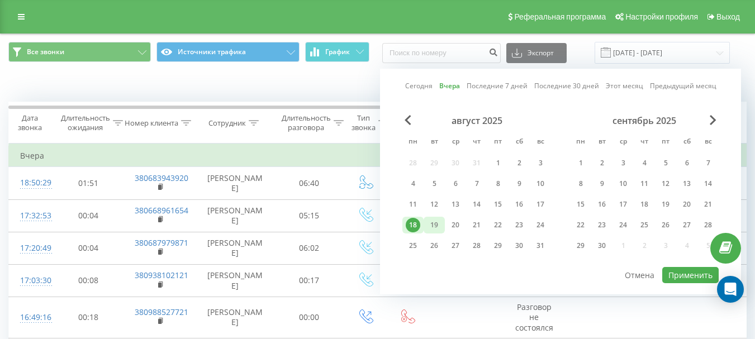
click at [434, 223] on div "19" at bounding box center [434, 225] width 15 height 15
click at [685, 266] on div at bounding box center [560, 266] width 316 height 1
click at [677, 273] on button "Применить" at bounding box center [690, 275] width 56 height 16
type input "19.08.2025 - 19.08.2025"
